Goal: Task Accomplishment & Management: Use online tool/utility

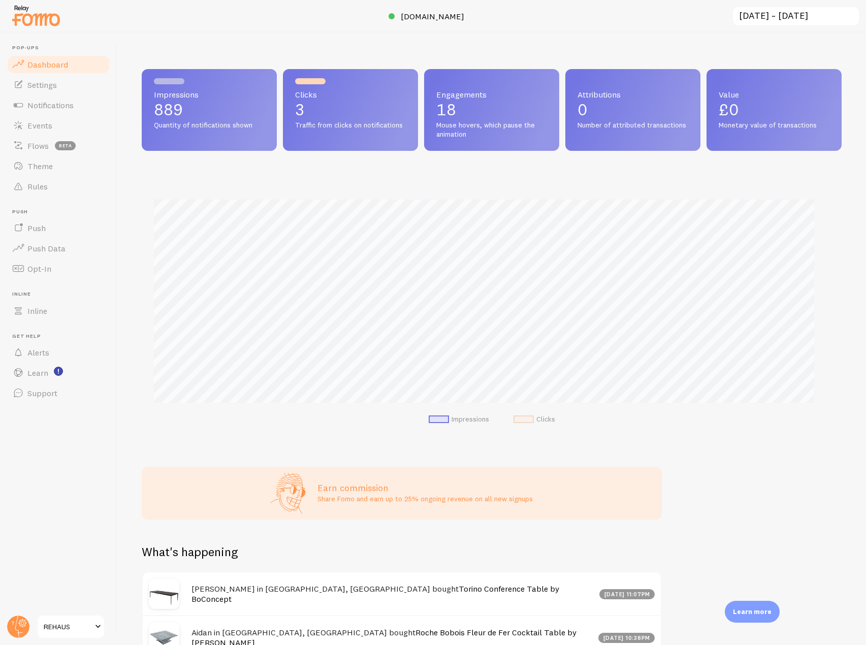
scroll to position [507857, 507431]
click at [72, 107] on span "Notifications" at bounding box center [50, 105] width 46 height 10
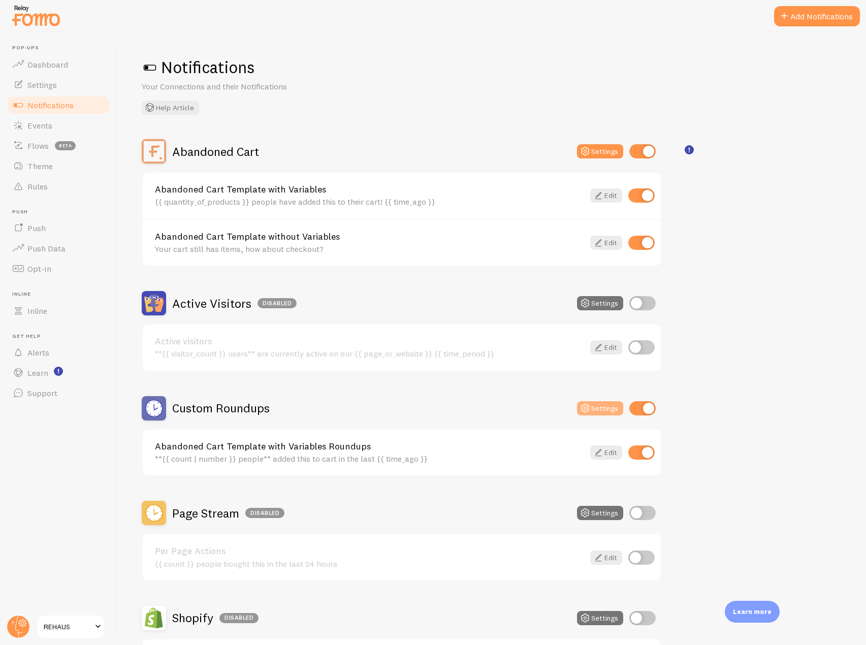
click at [606, 407] on button "Settings" at bounding box center [600, 408] width 46 height 14
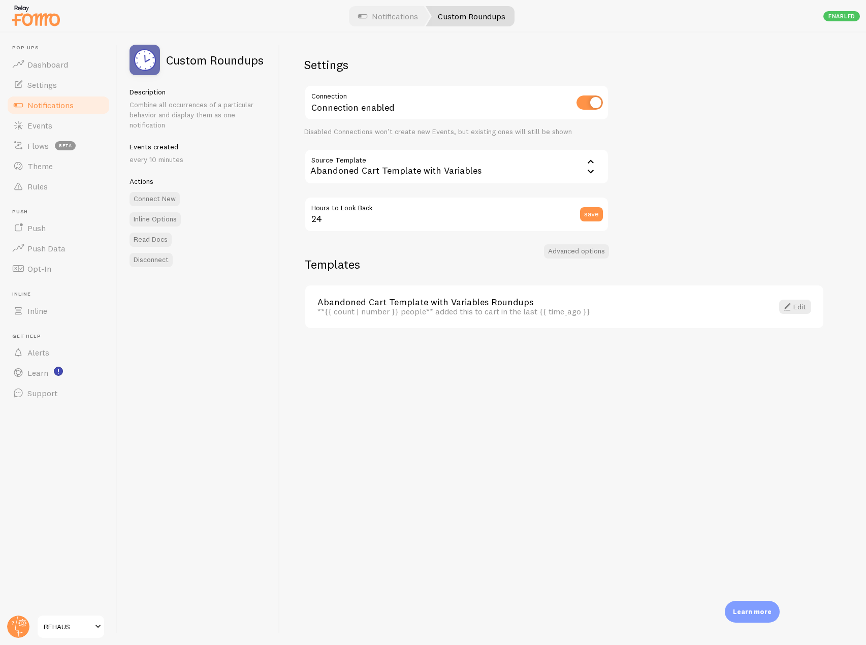
click at [71, 109] on span "Notifications" at bounding box center [50, 105] width 46 height 10
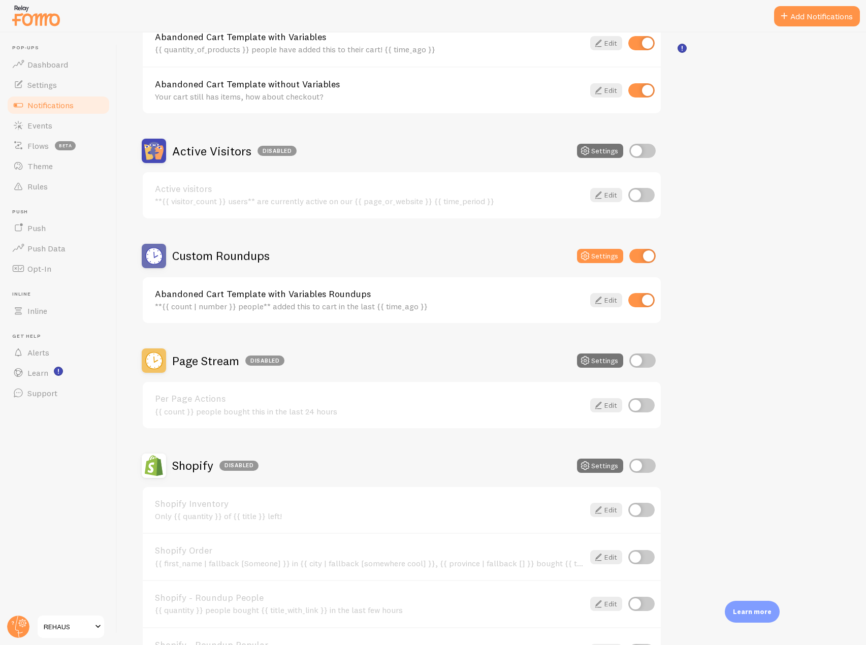
scroll to position [102, 0]
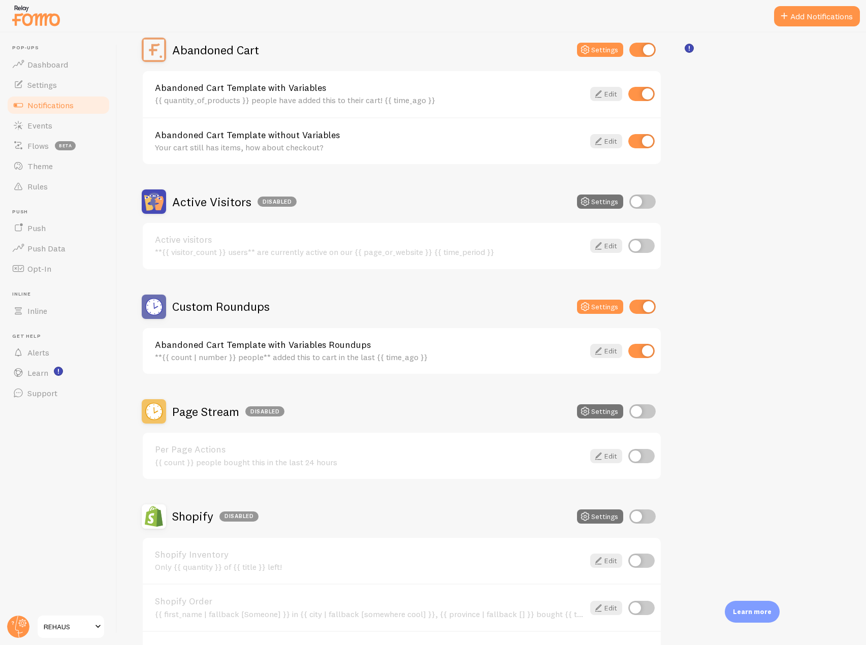
click at [49, 34] on header "Pop-ups Dashboard Settings Notifications Events Flows beta Theme Rules [GEOGRAP…" at bounding box center [58, 339] width 117 height 613
click at [44, 11] on img at bounding box center [36, 16] width 51 height 26
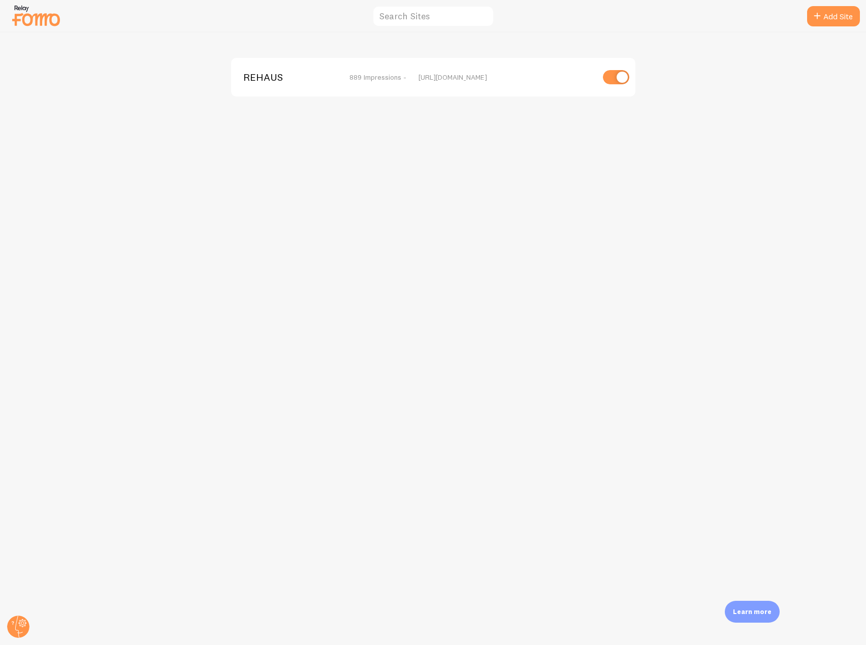
click at [279, 81] on span "REHAUS" at bounding box center [284, 77] width 82 height 9
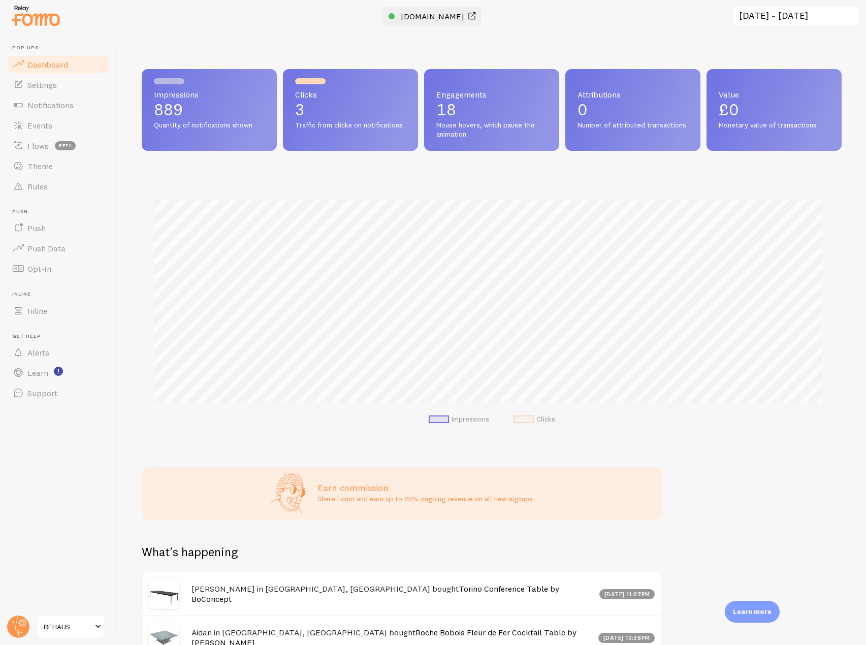
scroll to position [267, 693]
click at [420, 12] on span "[DOMAIN_NAME]" at bounding box center [433, 16] width 64 height 10
click at [71, 110] on link "Notifications" at bounding box center [58, 105] width 105 height 20
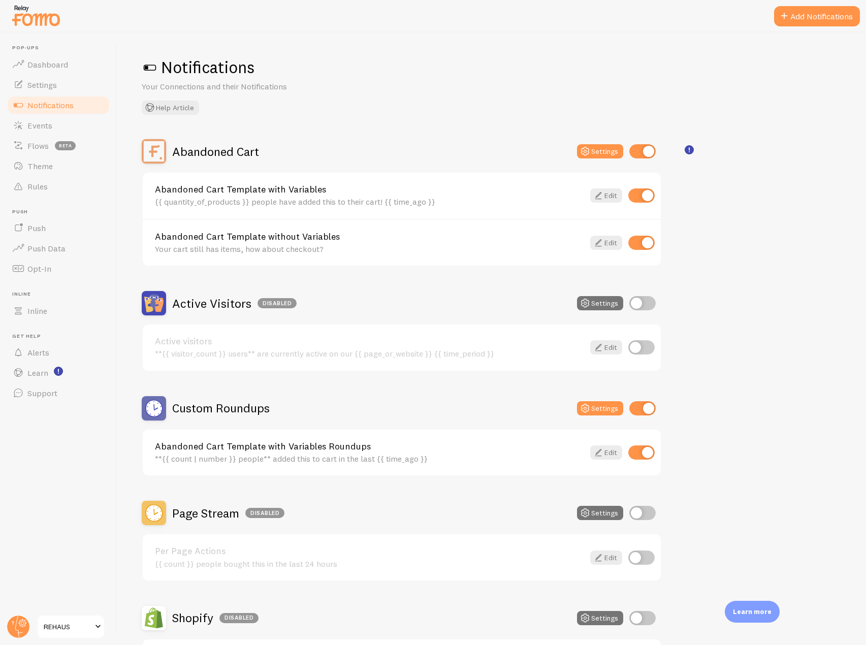
click at [384, 447] on link "Abandoned Cart Template with Variables Roundups" at bounding box center [369, 446] width 429 height 9
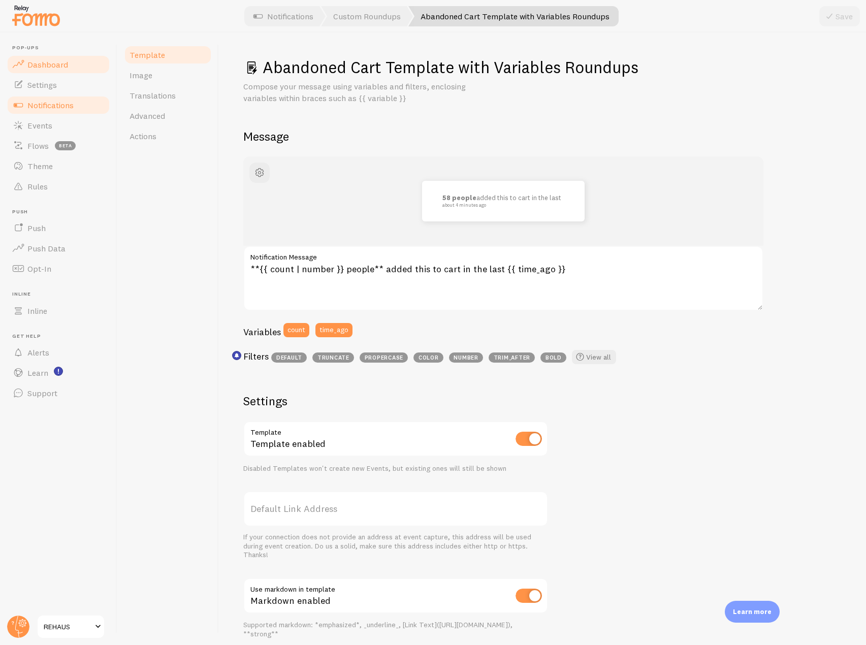
drag, startPoint x: 67, startPoint y: 70, endPoint x: 77, endPoint y: 70, distance: 10.2
click at [67, 70] on link "Dashboard" at bounding box center [58, 64] width 105 height 20
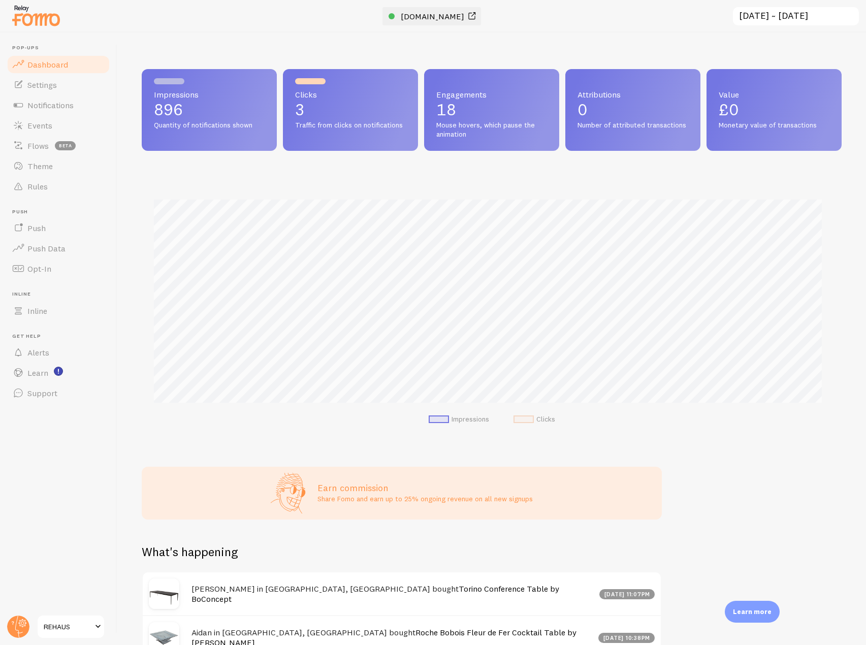
click at [427, 15] on span "[DOMAIN_NAME]" at bounding box center [433, 16] width 64 height 10
click at [66, 100] on span "Notifications" at bounding box center [50, 105] width 46 height 10
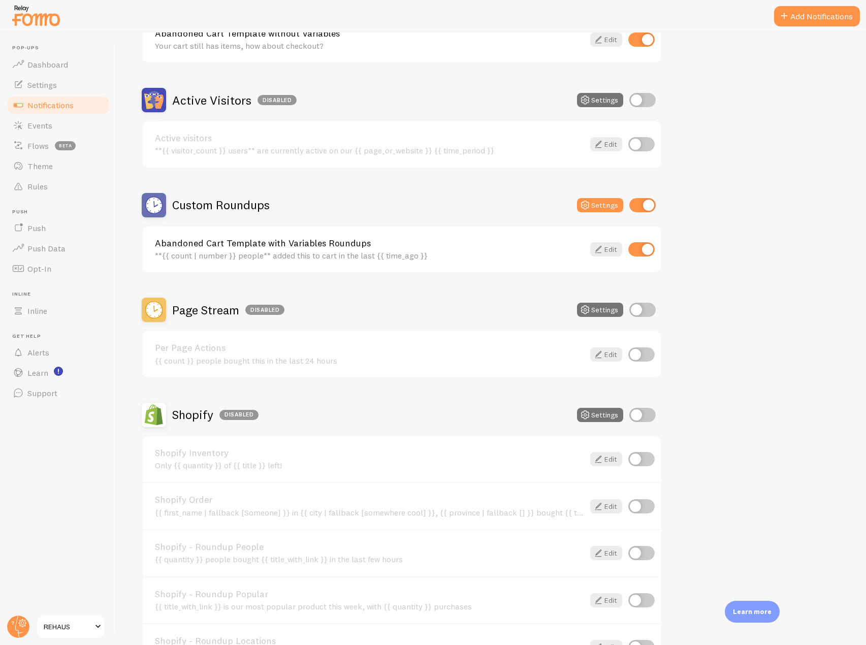
scroll to position [383, 0]
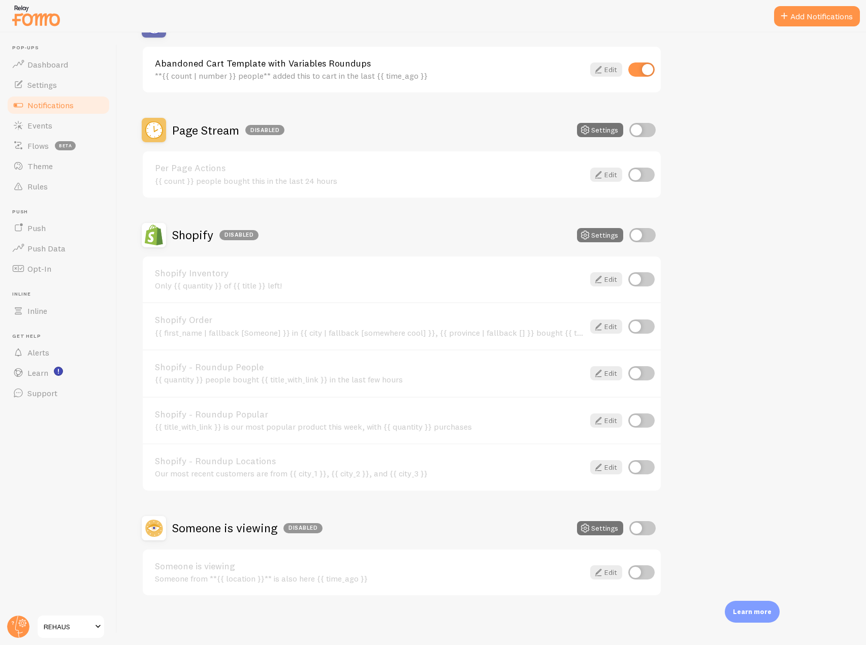
click at [596, 236] on button "Settings" at bounding box center [600, 235] width 46 height 14
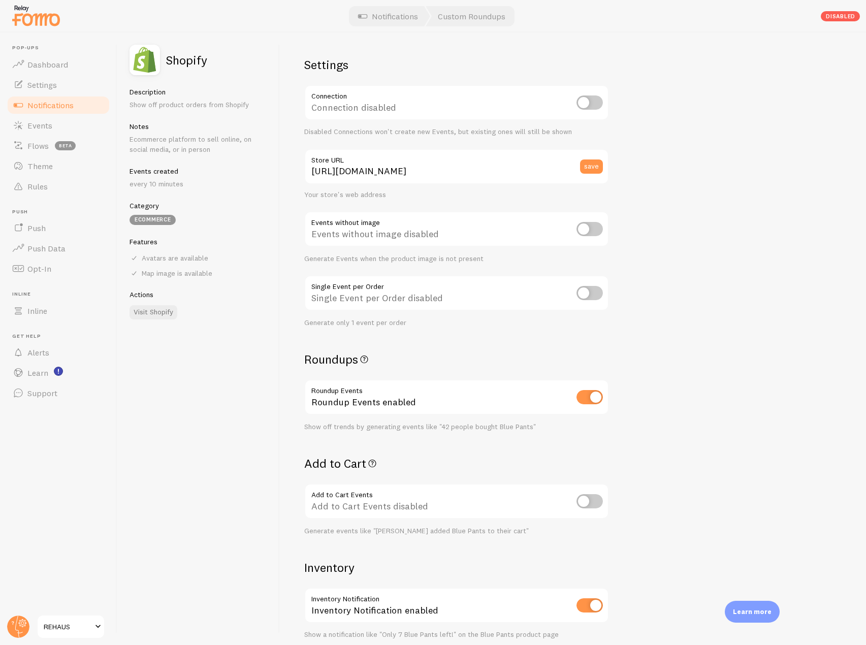
click at [600, 502] on input "checkbox" at bounding box center [590, 501] width 26 height 14
checkbox input "true"
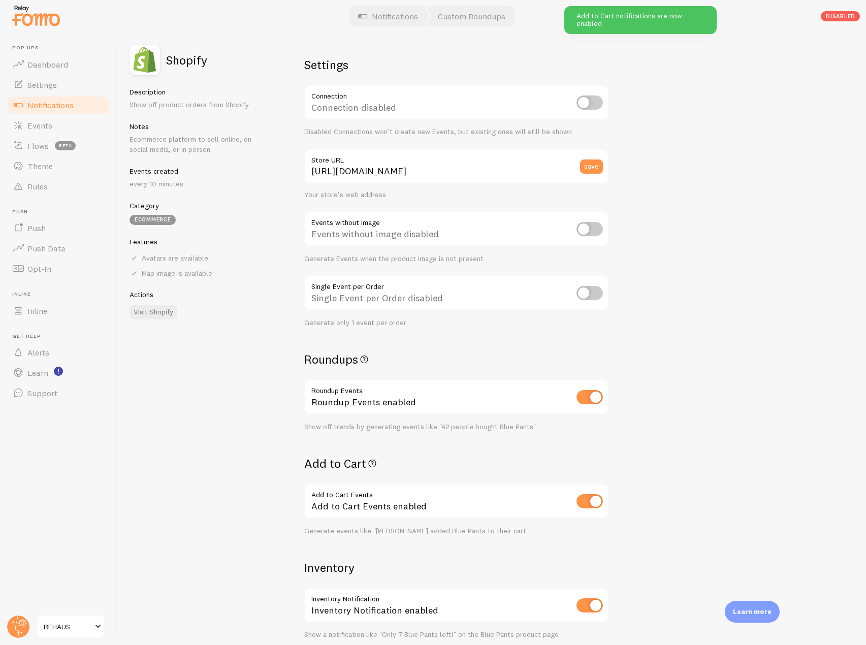
click at [70, 106] on span "Notifications" at bounding box center [50, 105] width 46 height 10
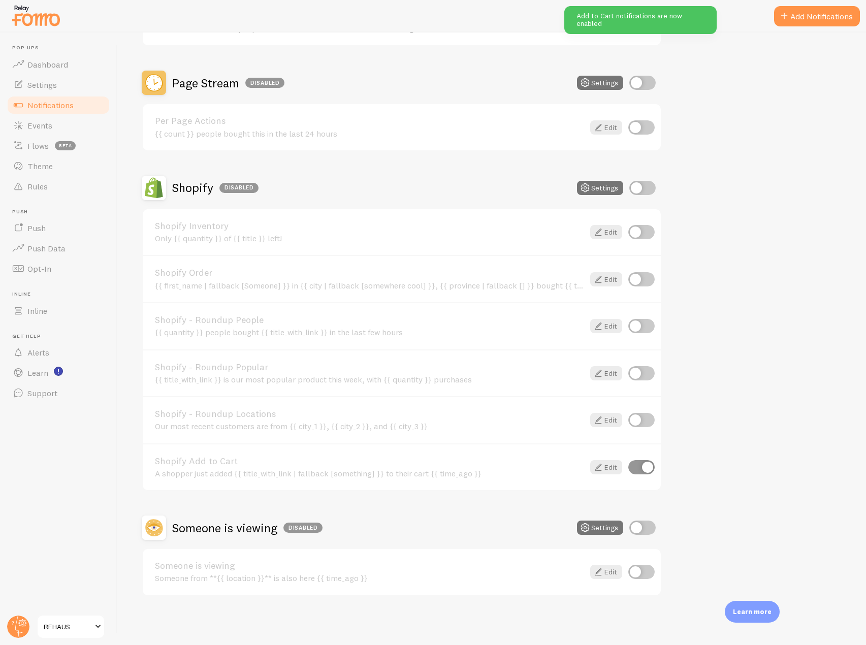
scroll to position [380, 0]
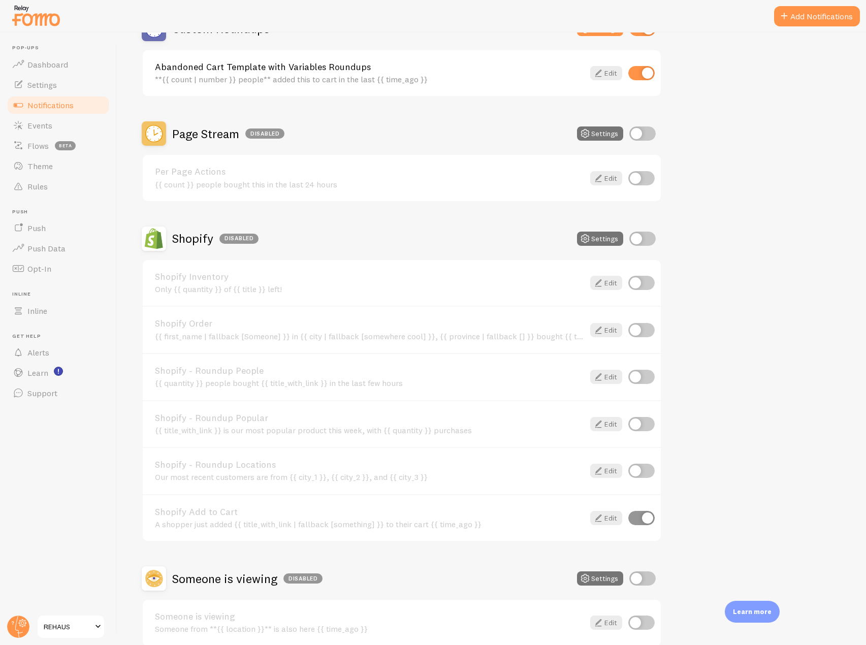
click at [193, 136] on h2 "Page Stream Disabled" at bounding box center [228, 134] width 112 height 16
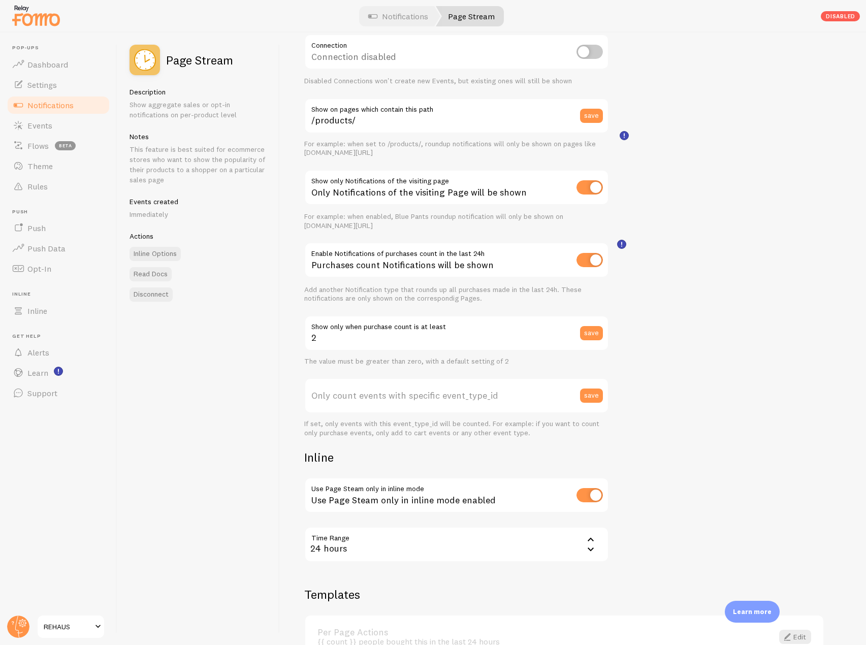
scroll to position [102, 0]
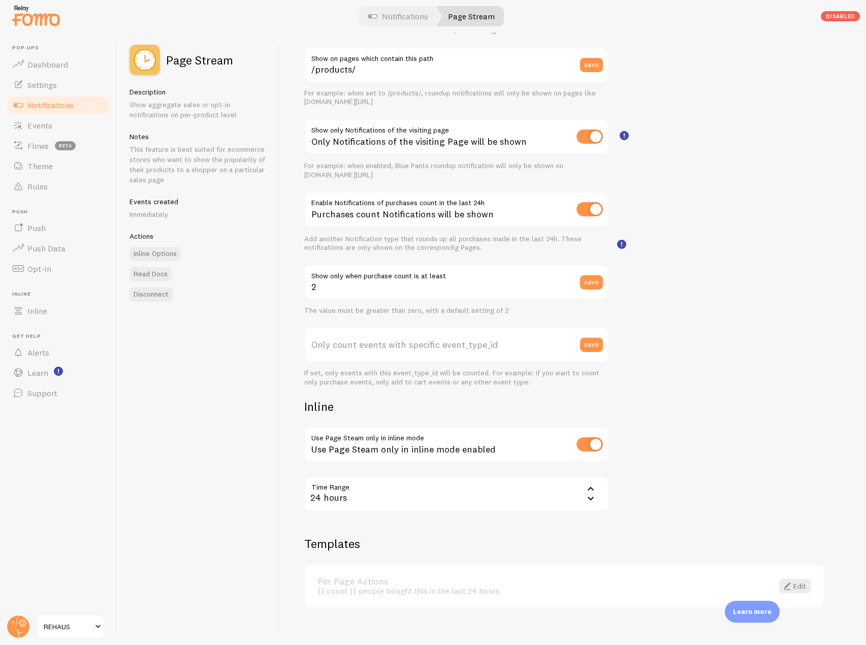
click at [431, 351] on label "Only count events with specific event_type_id" at bounding box center [456, 345] width 305 height 36
click at [431, 351] on input "Only count events with specific event_type_id" at bounding box center [456, 345] width 305 height 36
click at [71, 110] on link "Notifications" at bounding box center [58, 105] width 105 height 20
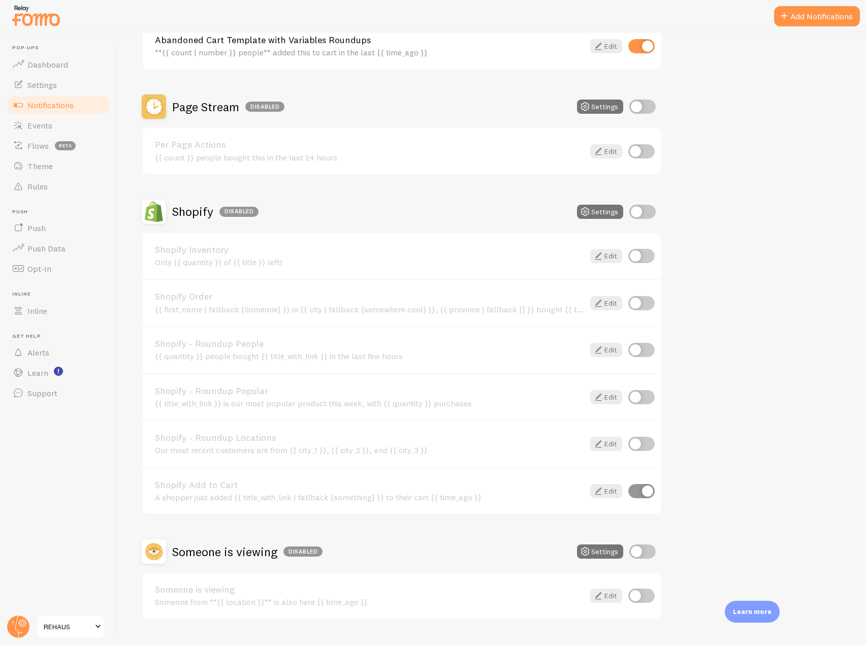
scroll to position [430, 0]
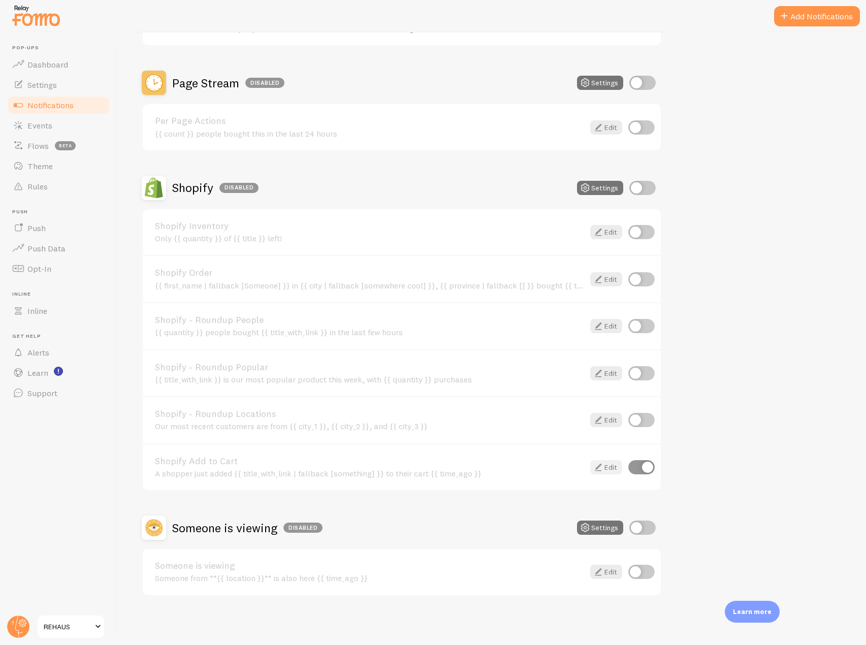
click at [604, 465] on link "Edit" at bounding box center [606, 467] width 32 height 14
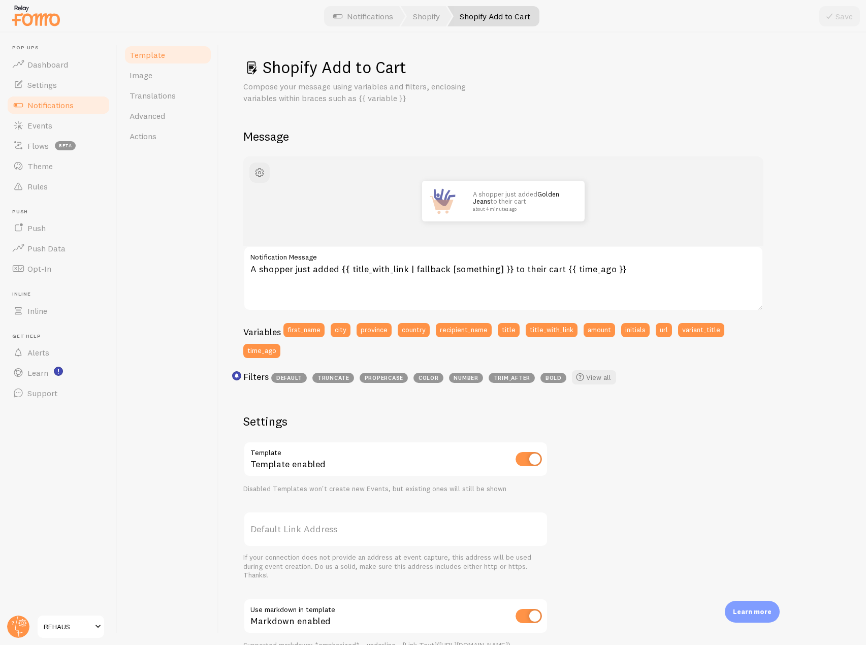
click at [73, 108] on span "Notifications" at bounding box center [50, 105] width 46 height 10
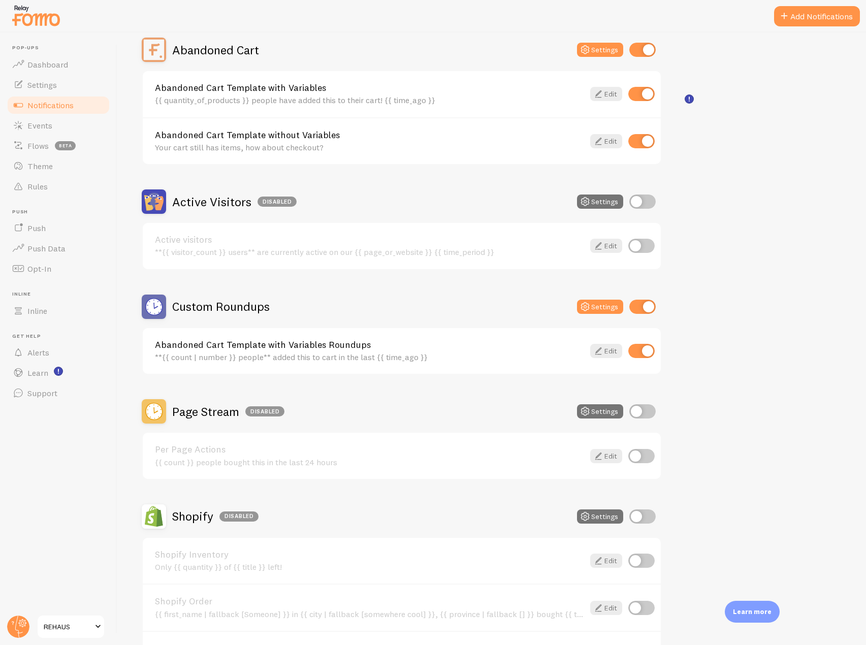
scroll to position [152, 0]
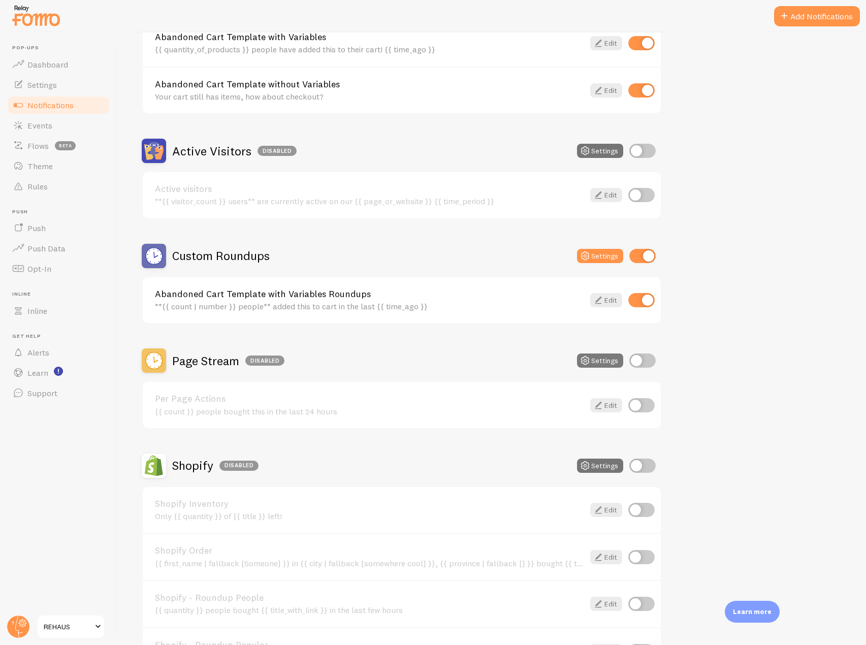
click at [598, 359] on button "Settings" at bounding box center [600, 361] width 46 height 14
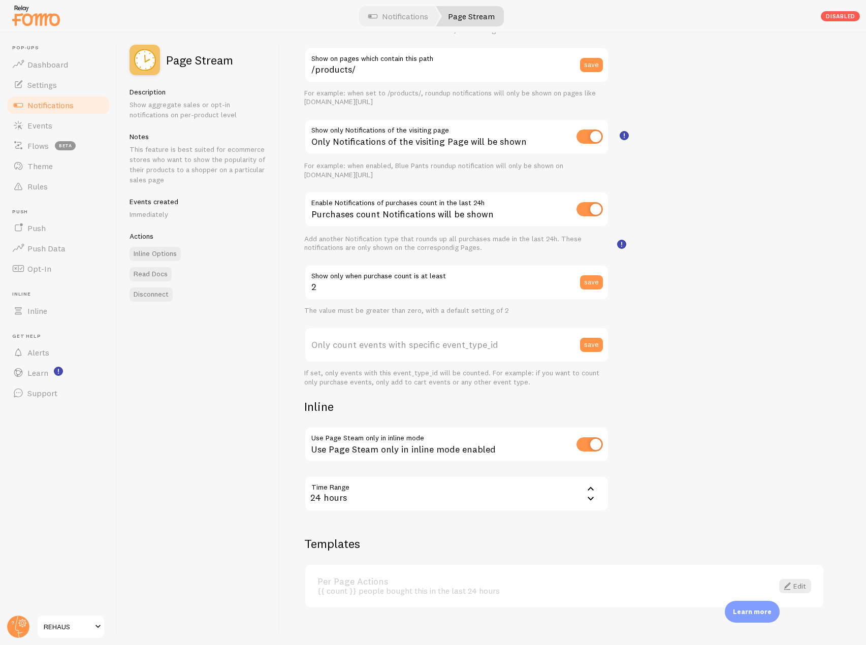
scroll to position [114, 0]
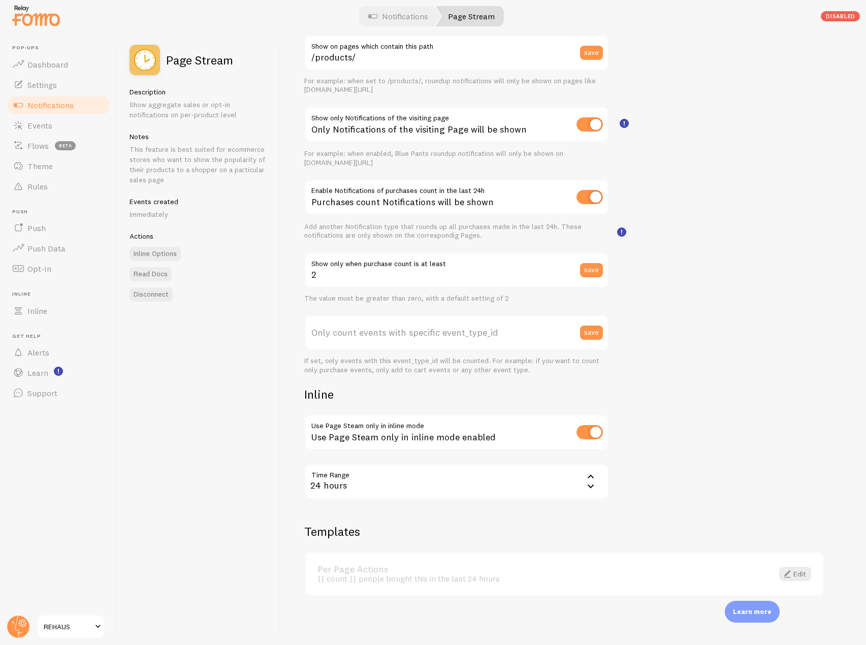
click at [404, 337] on label "Only count events with specific event_type_id" at bounding box center [456, 333] width 305 height 36
click at [404, 337] on input "Only count events with specific event_type_id" at bounding box center [456, 333] width 305 height 36
paste input "269515"
type input "269515"
click at [596, 331] on button "save" at bounding box center [591, 333] width 23 height 14
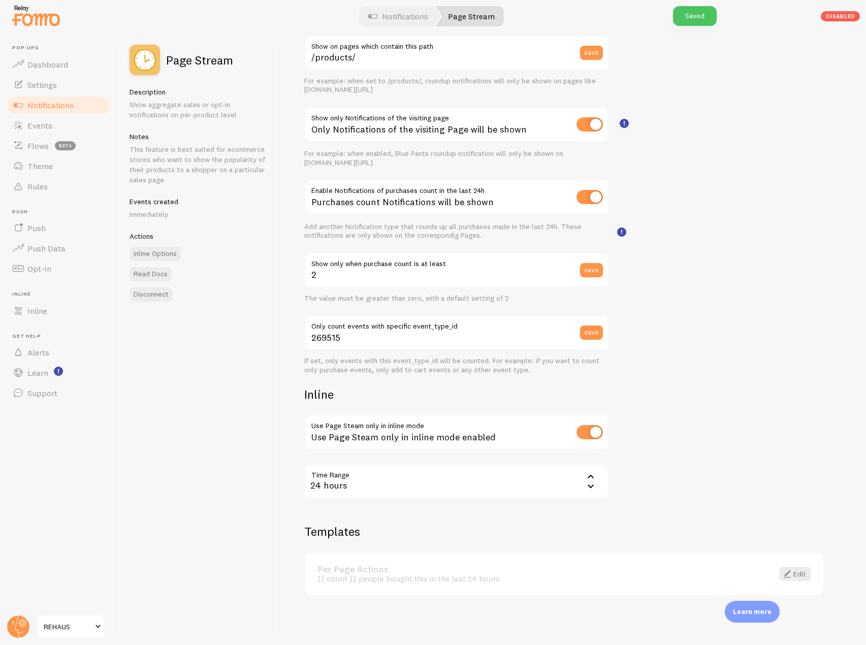
scroll to position [12, 0]
